Goal: Navigation & Orientation: Find specific page/section

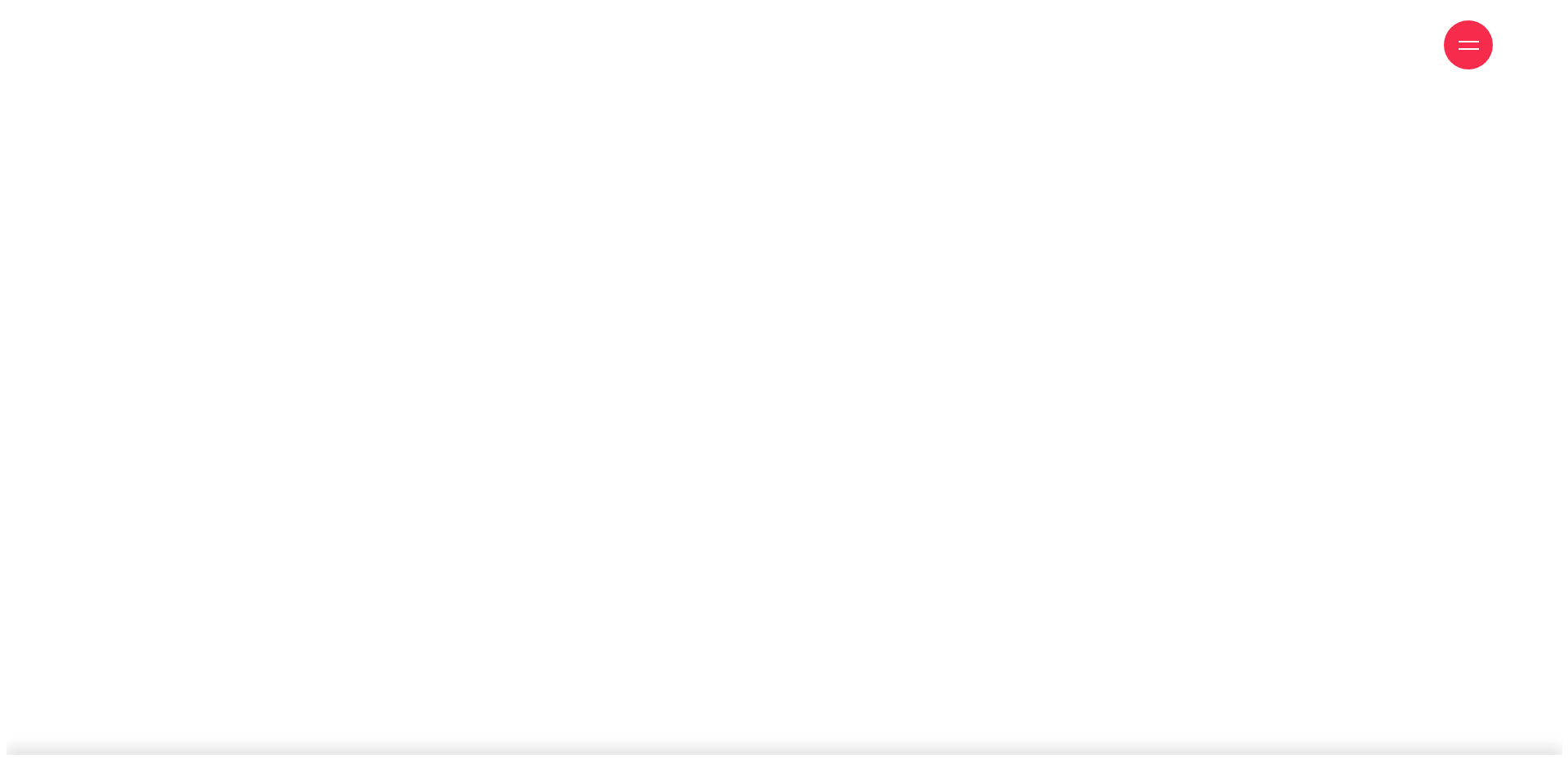
scroll to position [5716, 0]
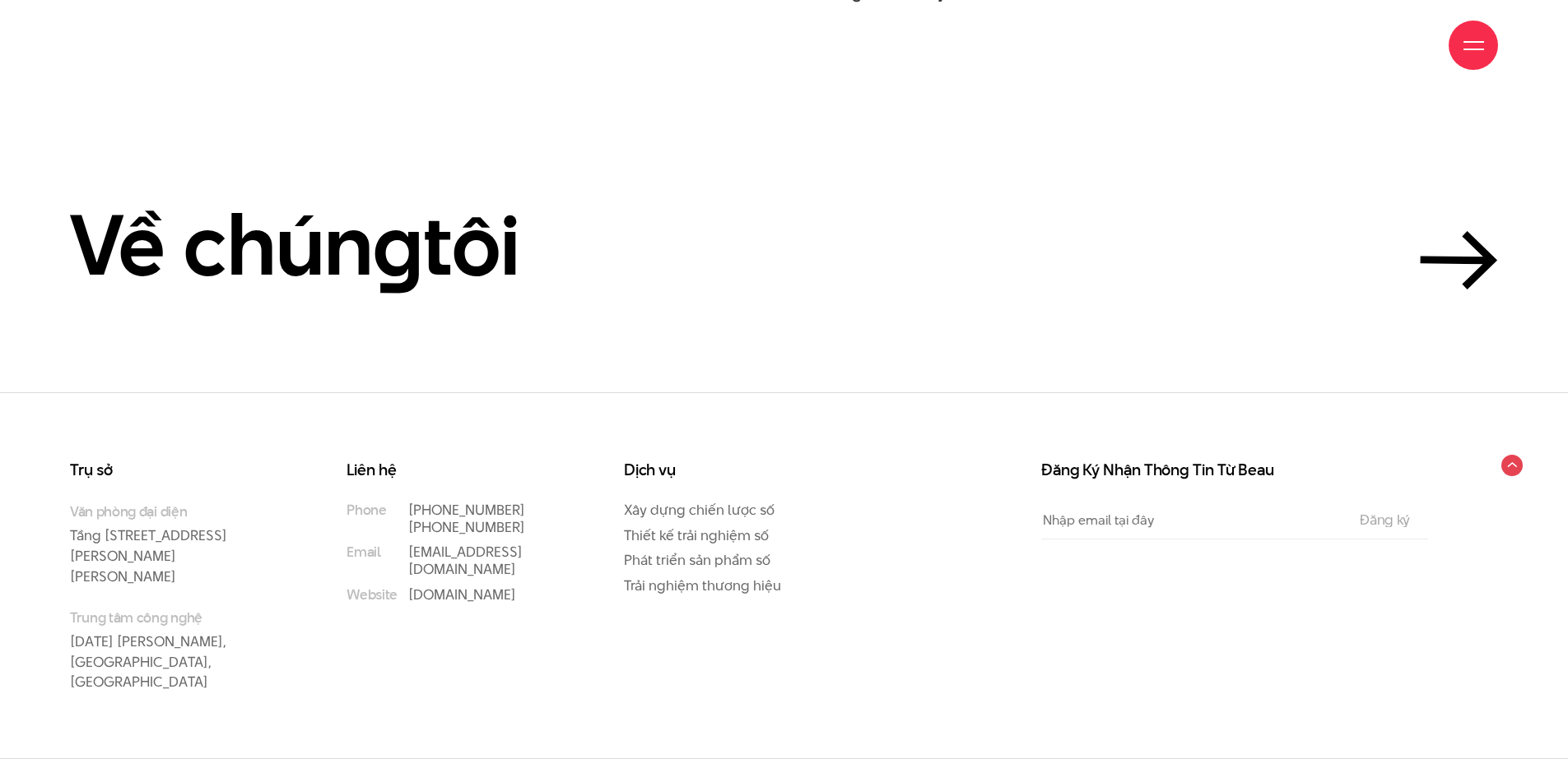
click at [1508, 31] on div "Giới thiệu Dự án Dịch vụ Góc nhìn Liên hệ" at bounding box center [784, 45] width 1568 height 91
click at [1473, 64] on div at bounding box center [1472, 45] width 49 height 49
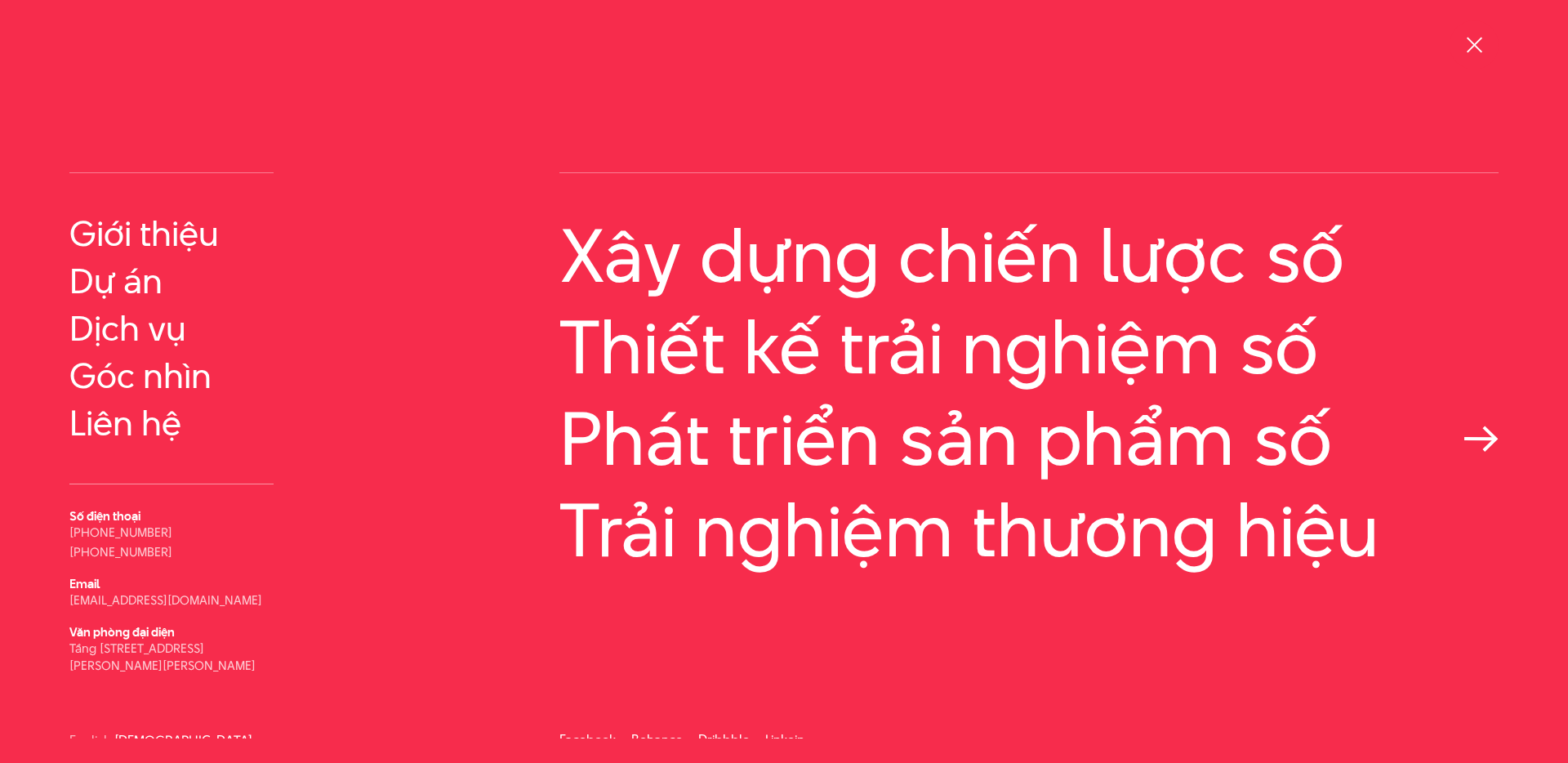
scroll to position [25, 0]
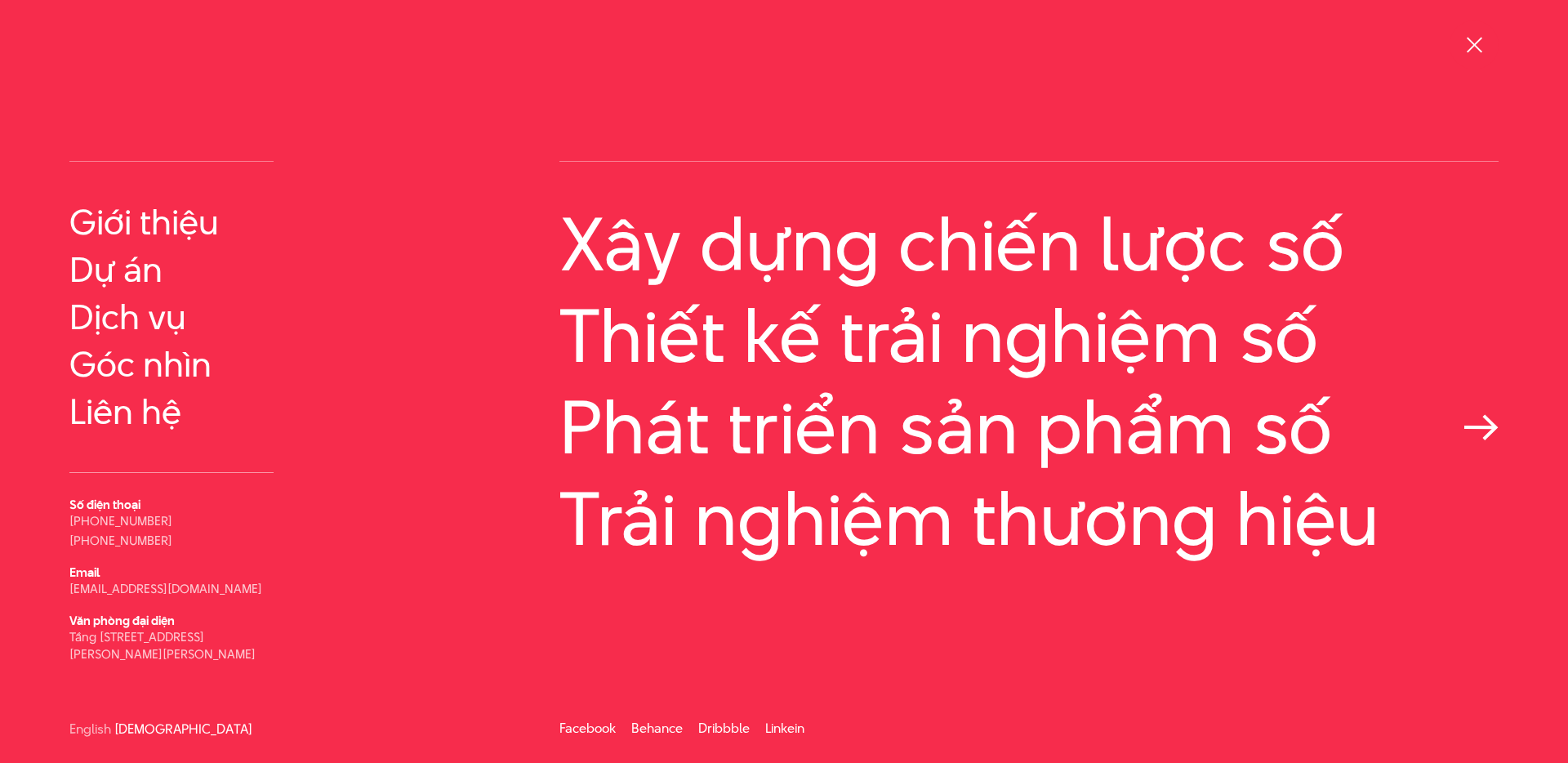
click at [1464, 405] on link "Phát triển sản phẩm số" at bounding box center [1029, 427] width 939 height 83
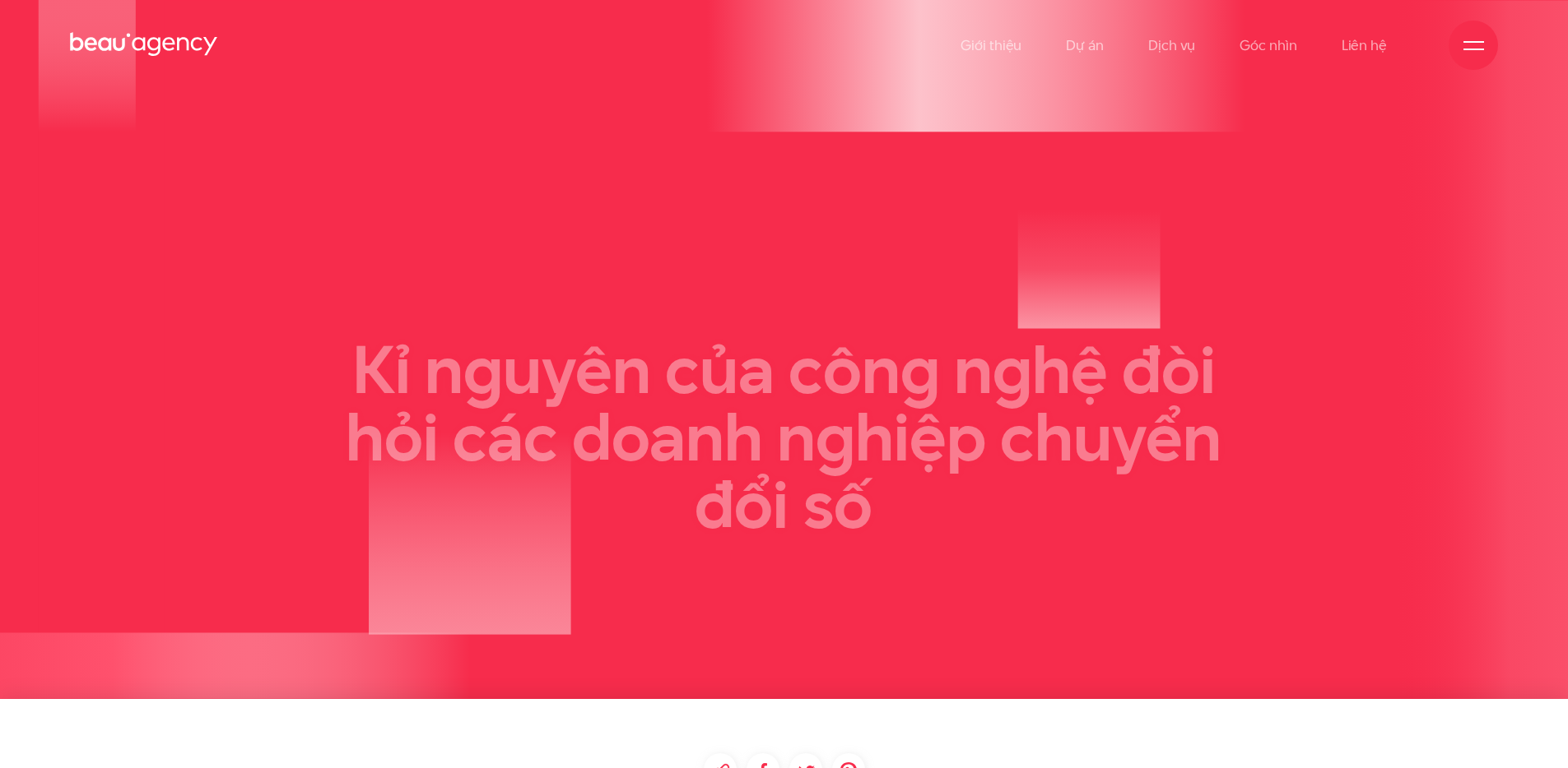
click at [1457, 54] on div at bounding box center [1472, 45] width 49 height 49
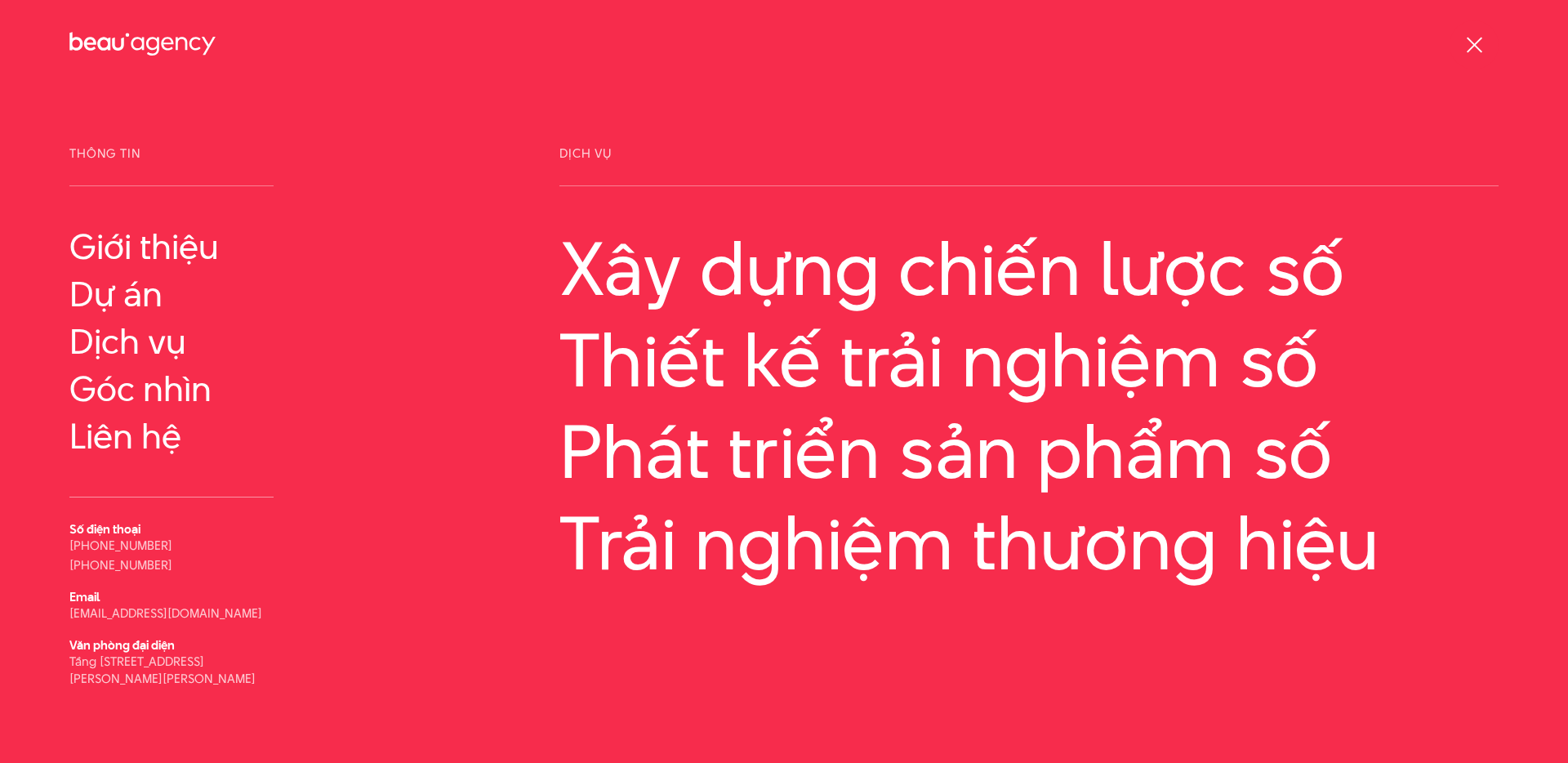
click at [1475, 54] on div at bounding box center [1475, 45] width 21 height 21
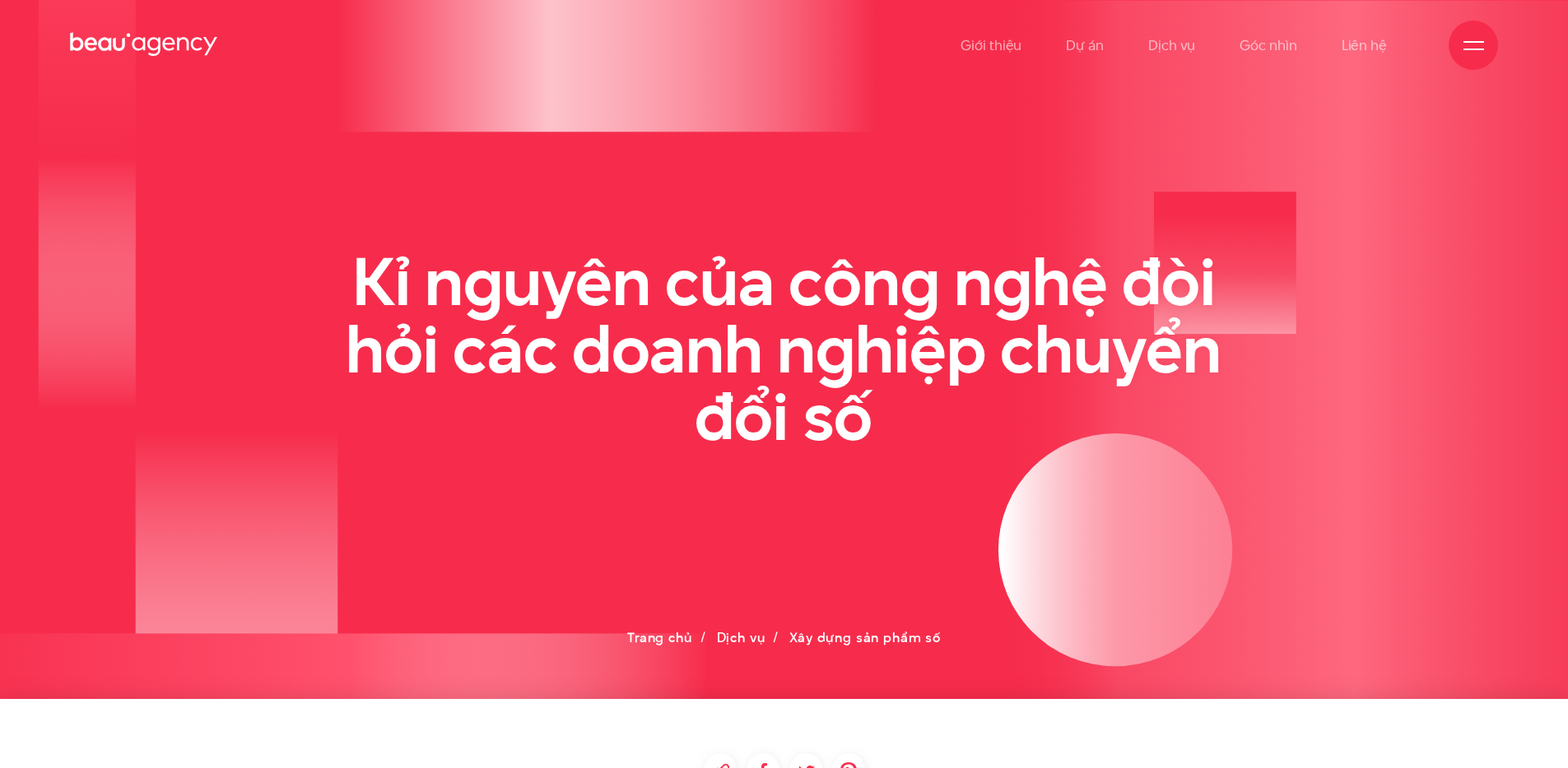
click at [1488, 39] on div at bounding box center [1472, 45] width 49 height 49
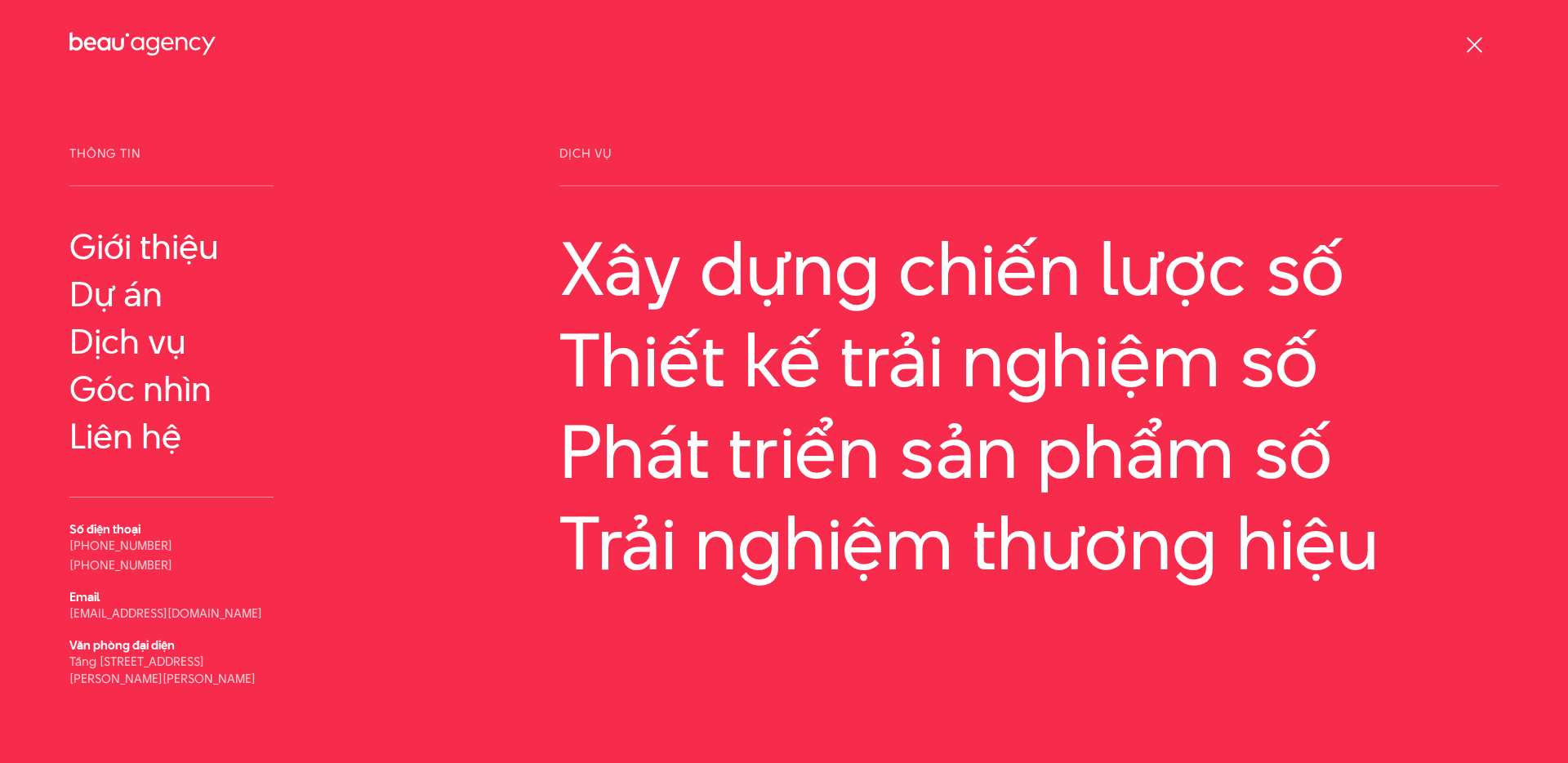
drag, startPoint x: 201, startPoint y: 682, endPoint x: 150, endPoint y: 529, distance: 161.3
click at [49, 551] on div "Thông tin Giới thiệu Dự án" at bounding box center [294, 418] width 490 height 540
click at [1475, 33] on div at bounding box center [1474, 45] width 49 height 49
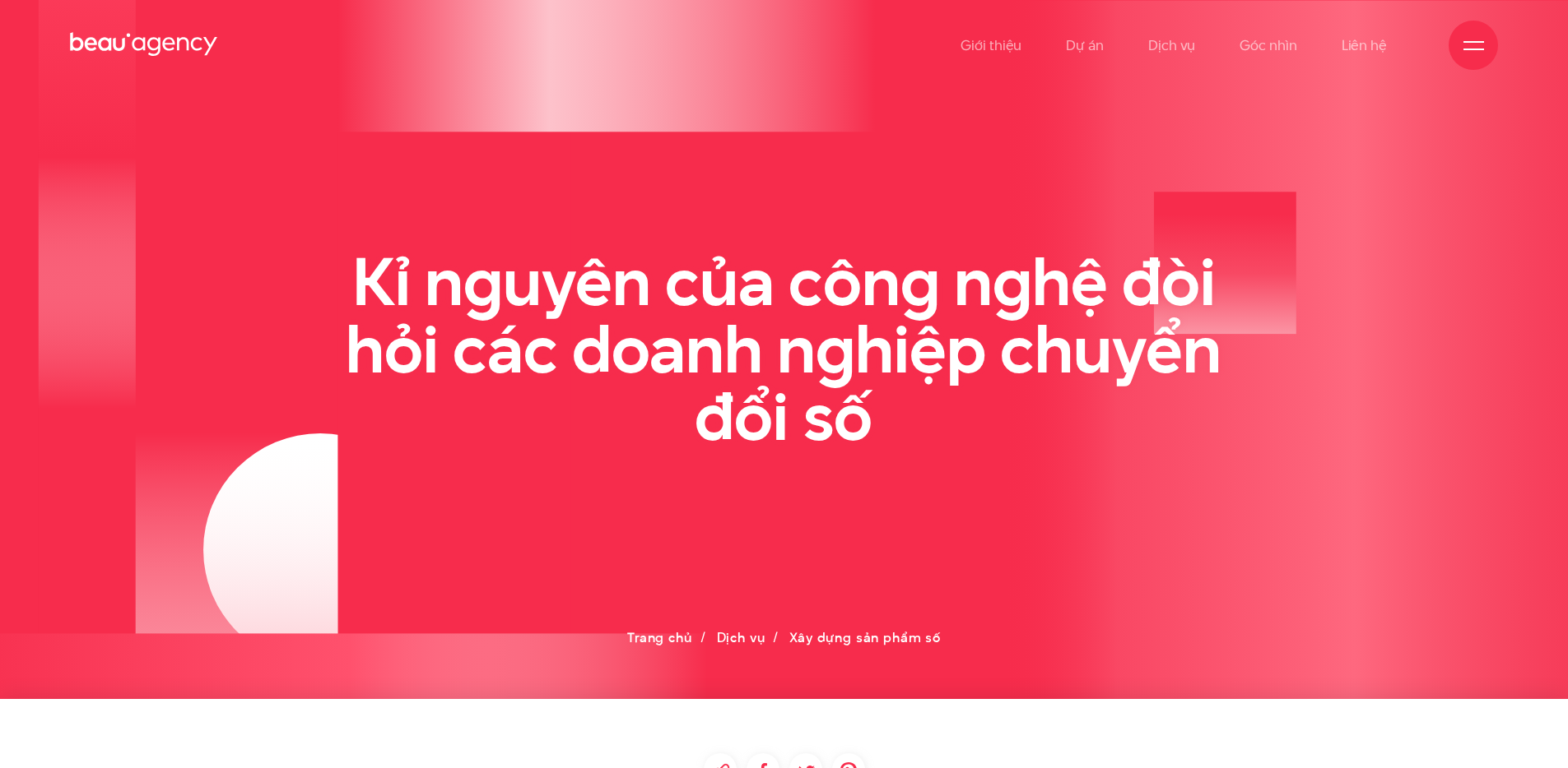
click at [1489, 51] on div at bounding box center [1472, 45] width 49 height 49
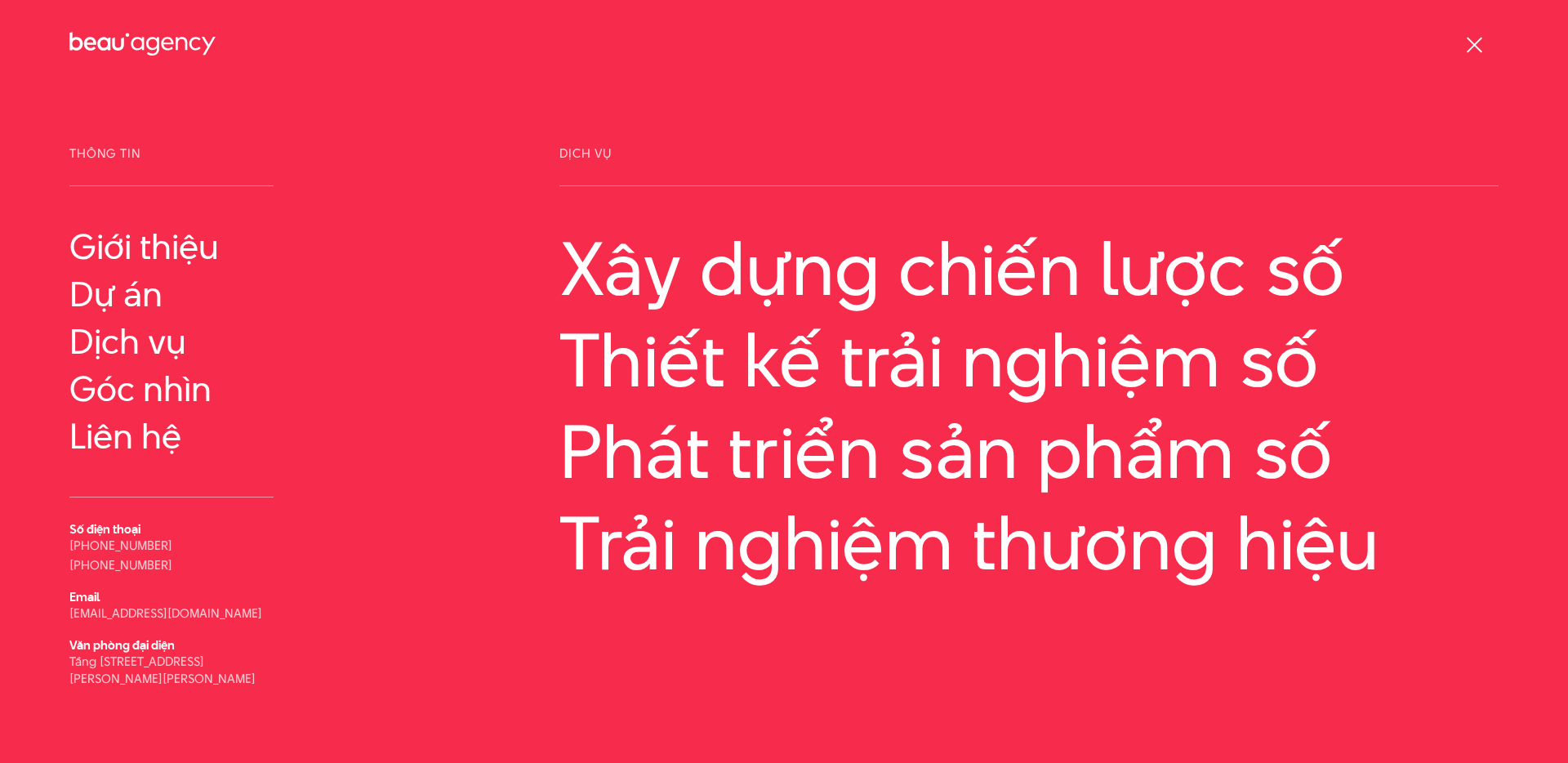
click at [1470, 51] on div at bounding box center [1475, 45] width 21 height 21
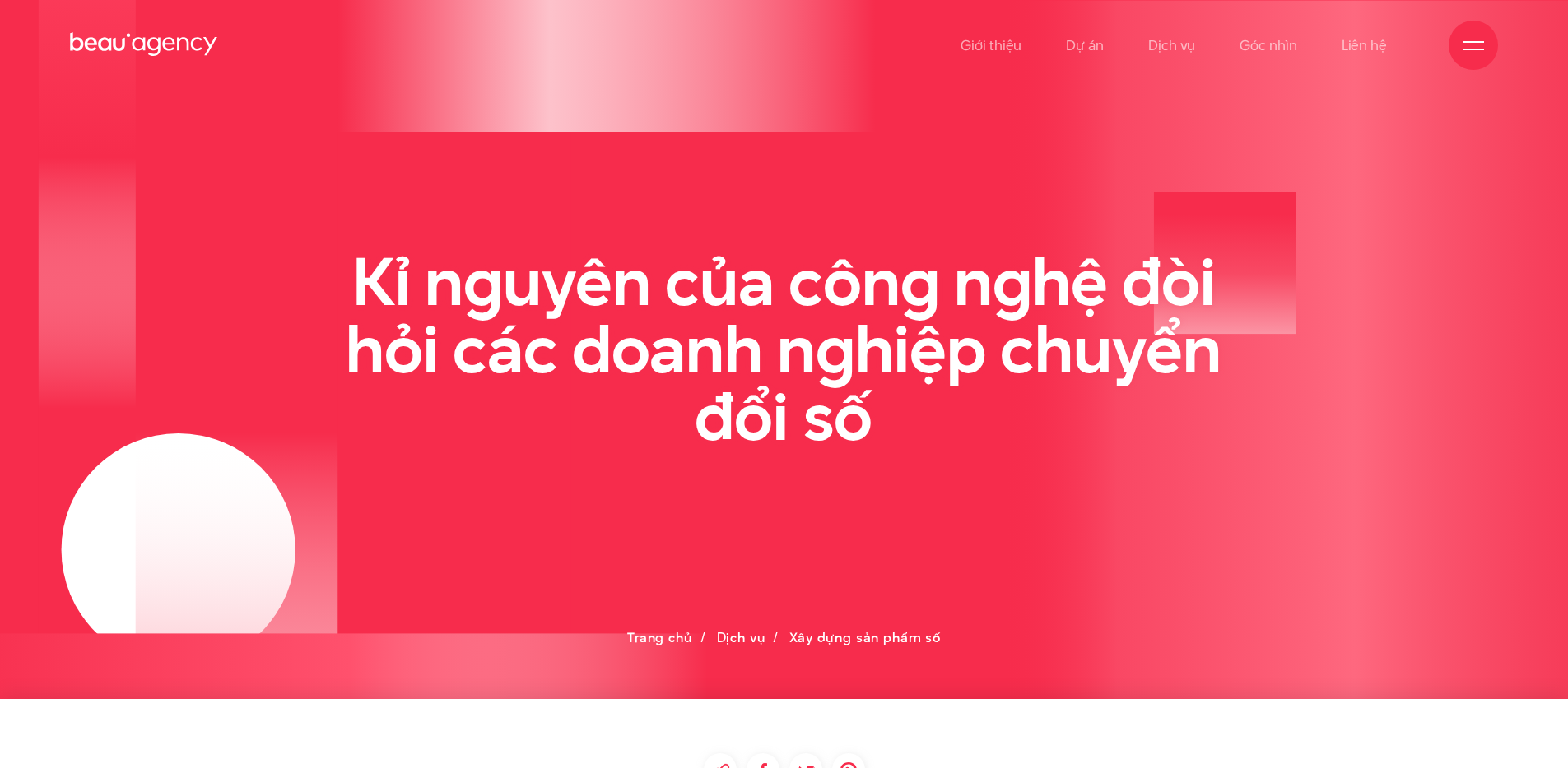
click at [1481, 25] on div at bounding box center [1472, 45] width 49 height 49
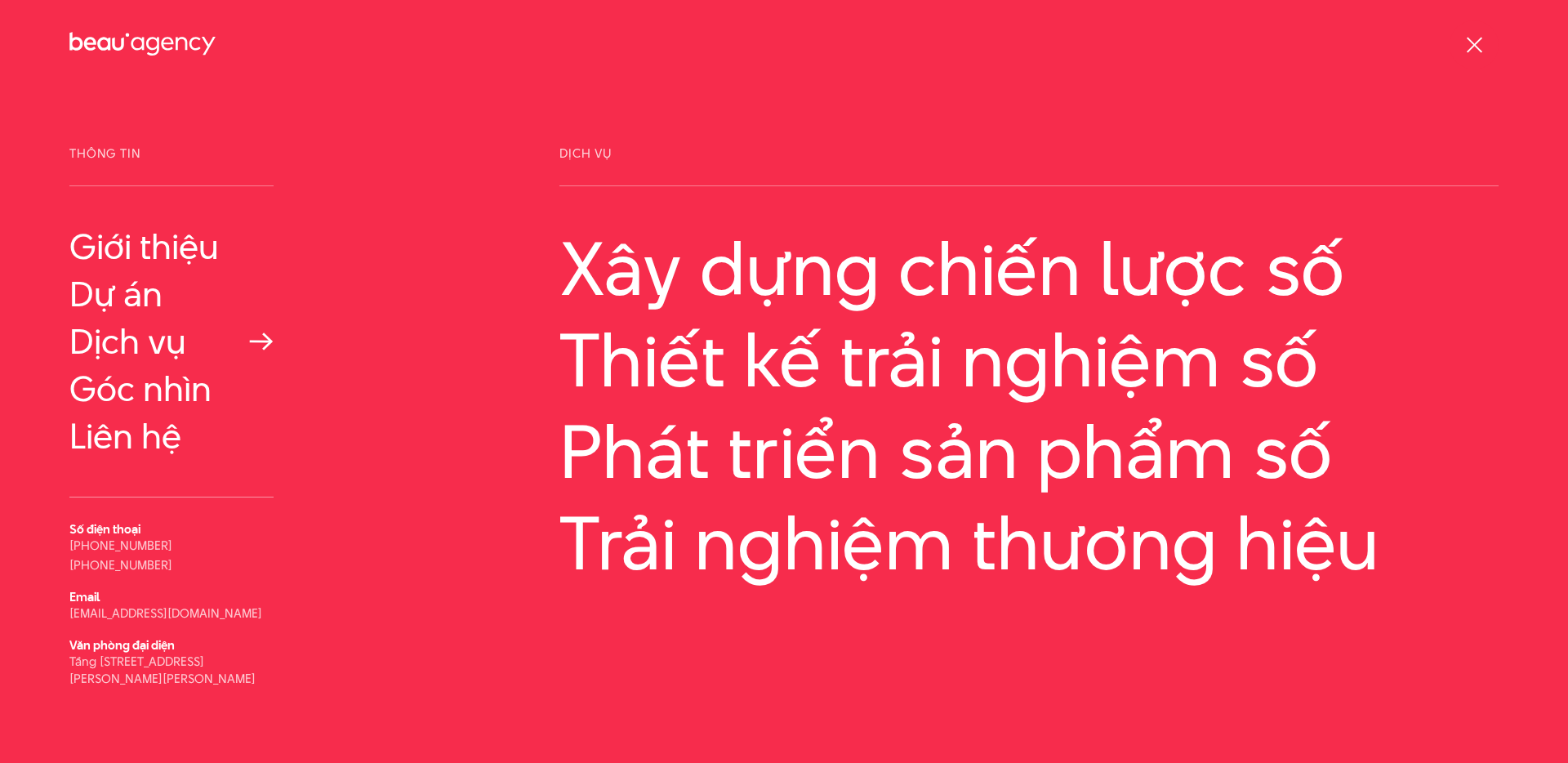
click at [156, 330] on link "Dịch vụ" at bounding box center [171, 342] width 204 height 39
